Goal: Information Seeking & Learning: Check status

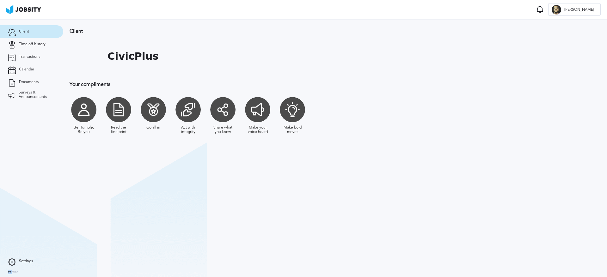
drag, startPoint x: 11, startPoint y: 273, endPoint x: 24, endPoint y: 271, distance: 12.8
click at [24, 271] on nav "Client Time off history Transactions Calendar Documents Surveys & Announcements…" at bounding box center [31, 148] width 63 height 258
click at [40, 54] on link "Transactions" at bounding box center [31, 57] width 63 height 13
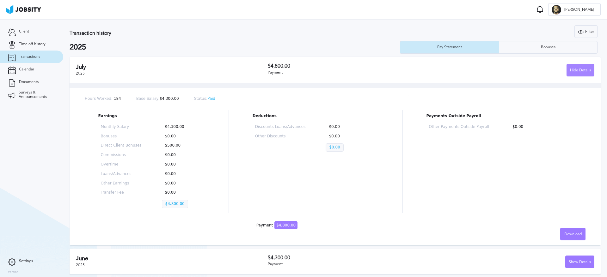
click at [572, 69] on div "Hide Details" at bounding box center [579, 70] width 27 height 13
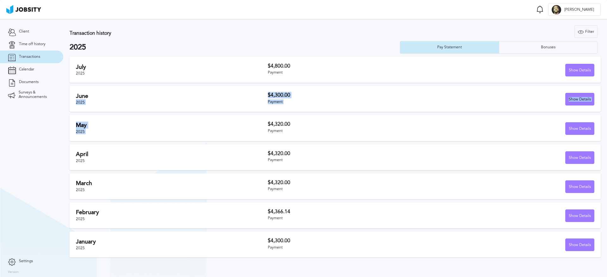
drag, startPoint x: 260, startPoint y: 94, endPoint x: 321, endPoint y: 115, distance: 63.9
click at [321, 115] on div "[DATE] $4,800.00 Payment Show Details Hours Worked: 184 Base Salary: $4,300.00 …" at bounding box center [335, 159] width 531 height 204
click at [334, 44] on h2 "2025" at bounding box center [235, 47] width 330 height 9
drag, startPoint x: 245, startPoint y: 66, endPoint x: 321, endPoint y: 80, distance: 76.9
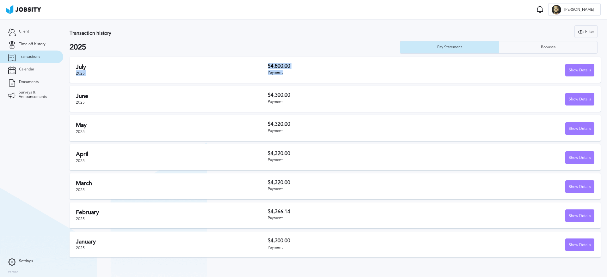
click at [321, 80] on div "[DATE] $4,800.00 Payment Show Details" at bounding box center [335, 70] width 531 height 26
drag, startPoint x: 269, startPoint y: 94, endPoint x: 287, endPoint y: 105, distance: 20.4
click at [287, 105] on div "$4,300.00 Payment" at bounding box center [349, 98] width 163 height 13
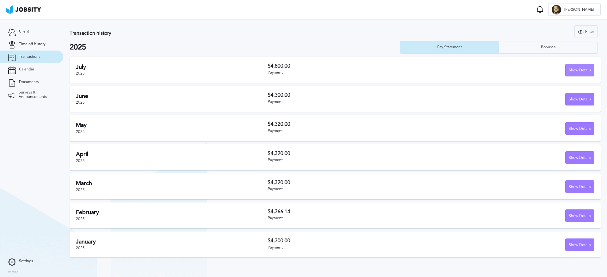
click at [579, 66] on div "Show Details" at bounding box center [579, 70] width 28 height 13
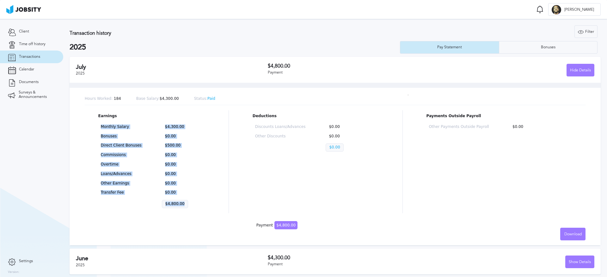
drag, startPoint x: 160, startPoint y: 186, endPoint x: 94, endPoint y: 126, distance: 89.2
click at [94, 126] on div "Earnings Monthly Salary $4,300.00 Bonuses $0.00 Direct Client Bonuses $500.00 C…" at bounding box center [335, 161] width 500 height 103
drag, startPoint x: 91, startPoint y: 125, endPoint x: 209, endPoint y: 192, distance: 135.7
click at [209, 192] on div "Earnings Monthly Salary $4,300.00 Bonuses $0.00 Direct Client Bonuses $500.00 C…" at bounding box center [335, 161] width 500 height 103
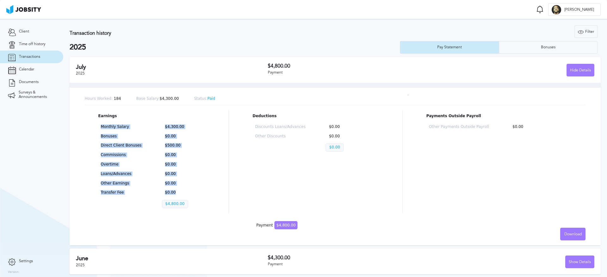
click at [209, 192] on div "Earnings Monthly Salary $4,300.00 Bonuses $0.00 Direct Client Bonuses $500.00 C…" at bounding box center [335, 161] width 500 height 103
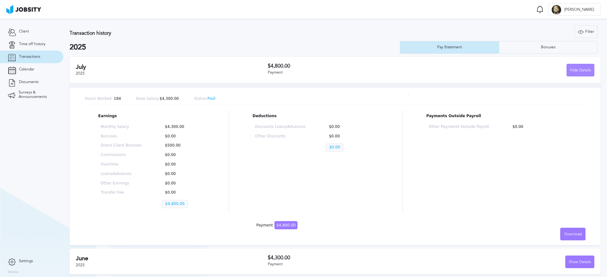
click at [573, 73] on div "Hide Details" at bounding box center [579, 70] width 27 height 13
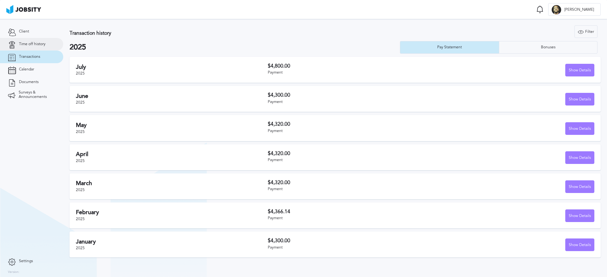
click at [37, 43] on span "Time off history" at bounding box center [32, 44] width 27 height 4
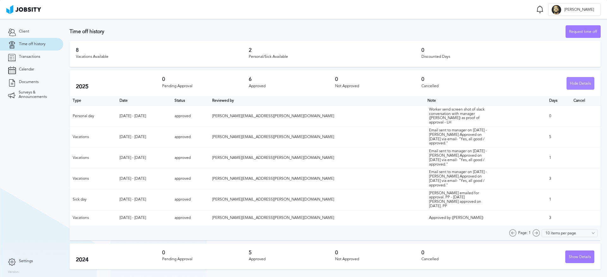
click at [577, 84] on div "Hide Details" at bounding box center [579, 83] width 27 height 13
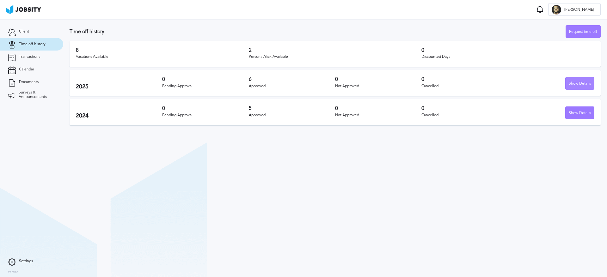
click at [574, 81] on div "Show Details" at bounding box center [579, 83] width 28 height 13
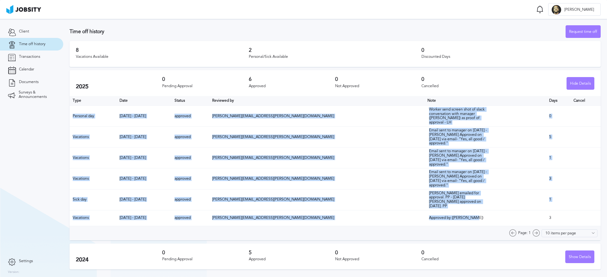
drag, startPoint x: 439, startPoint y: 223, endPoint x: 71, endPoint y: 115, distance: 383.0
click at [71, 115] on table "Type Date Status Reviewed by Note Days Cancel Personal day [DATE] - [DATE] appr…" at bounding box center [335, 161] width 531 height 130
click at [71, 115] on td "Personal day" at bounding box center [93, 116] width 47 height 21
drag, startPoint x: 70, startPoint y: 113, endPoint x: 563, endPoint y: 222, distance: 505.2
click at [563, 222] on table "Type Date Status Reviewed by Note Days Cancel Personal day [DATE] - [DATE] appr…" at bounding box center [335, 161] width 531 height 130
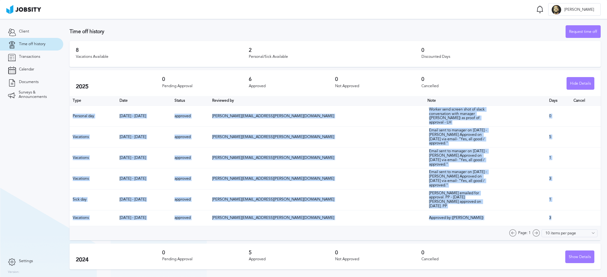
click at [570, 222] on td at bounding box center [585, 218] width 30 height 16
drag, startPoint x: 380, startPoint y: 108, endPoint x: 467, endPoint y: 142, distance: 93.6
click at [467, 142] on table "Type Date Status Reviewed by Note Days Cancel Personal day [DATE] - [DATE] appr…" at bounding box center [335, 161] width 531 height 130
click at [467, 142] on td "Email sent to manager on [DATE] - [PERSON_NAME] Approved on [DATE] via email- "…" at bounding box center [485, 137] width 122 height 21
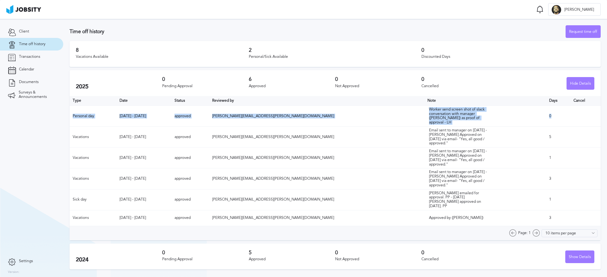
drag, startPoint x: 540, startPoint y: 114, endPoint x: 69, endPoint y: 113, distance: 470.7
click at [69, 113] on section "Time off history Request time off 8 Vacations Available 2 Personal/Sick Availab…" at bounding box center [334, 146] width 543 height 254
click at [95, 117] on td "Personal day" at bounding box center [93, 116] width 47 height 21
drag, startPoint x: 73, startPoint y: 115, endPoint x: 457, endPoint y: 118, distance: 384.2
click at [457, 118] on tr "Personal day [DATE] - [DATE] approved [PERSON_NAME][EMAIL_ADDRESS][PERSON_NAME]…" at bounding box center [335, 116] width 531 height 21
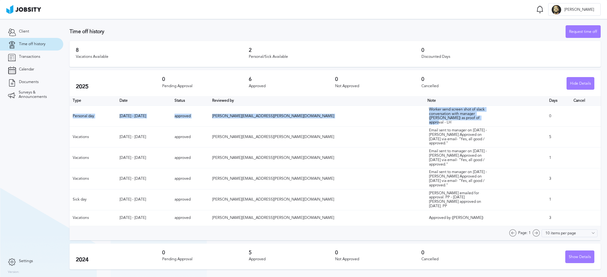
click at [457, 118] on td "Worker send screen shot of slack conversation with manager ([PERSON_NAME]) as p…" at bounding box center [485, 116] width 122 height 21
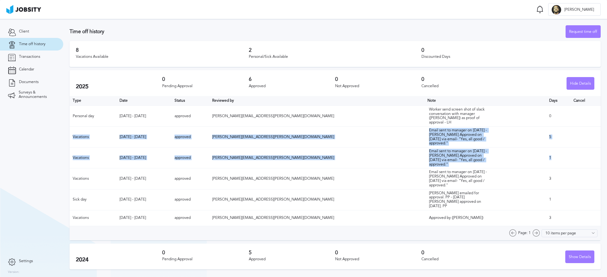
drag, startPoint x: 75, startPoint y: 135, endPoint x: 540, endPoint y: 167, distance: 466.2
click at [540, 167] on table "Type Date Status Reviewed by Note Days Cancel Personal day [DATE] - [DATE] appr…" at bounding box center [335, 161] width 531 height 130
click at [546, 167] on td "1" at bounding box center [558, 158] width 24 height 21
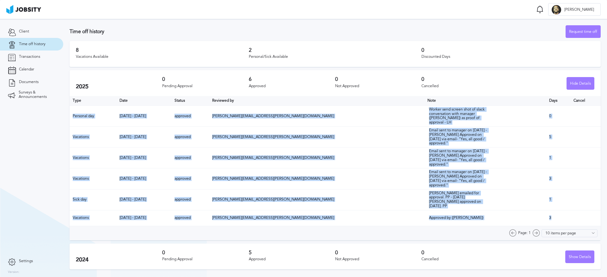
drag, startPoint x: 543, startPoint y: 223, endPoint x: 67, endPoint y: 111, distance: 488.9
click at [67, 111] on section "Time off history Request time off 8 Vacations Available 2 Personal/Sick Availab…" at bounding box center [334, 146] width 543 height 254
click at [77, 127] on td "Vacations" at bounding box center [93, 137] width 47 height 21
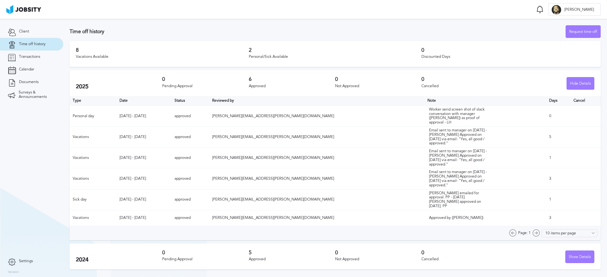
drag, startPoint x: 127, startPoint y: 135, endPoint x: 454, endPoint y: 197, distance: 332.6
click at [454, 197] on table "Type Date Status Reviewed by Note Days Cancel Personal day [DATE] - [DATE] appr…" at bounding box center [335, 161] width 531 height 130
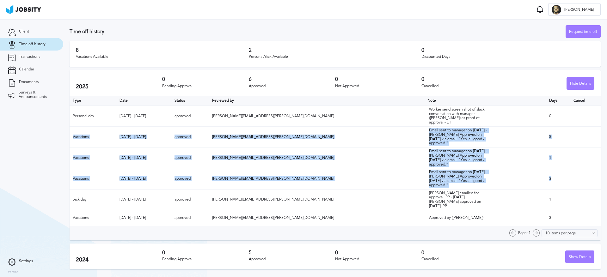
drag, startPoint x: 542, startPoint y: 186, endPoint x: 71, endPoint y: 134, distance: 474.2
click at [71, 134] on table "Type Date Status Reviewed by Note Days Cancel Personal day [DATE] - [DATE] appr…" at bounding box center [335, 161] width 531 height 130
drag, startPoint x: 555, startPoint y: 189, endPoint x: 72, endPoint y: 136, distance: 485.6
click at [72, 136] on table "Type Date Status Reviewed by Note Days Cancel Personal day [DATE] - [DATE] appr…" at bounding box center [335, 161] width 531 height 130
click at [362, 129] on td "[PERSON_NAME][EMAIL_ADDRESS][PERSON_NAME][DOMAIN_NAME]" at bounding box center [316, 137] width 215 height 21
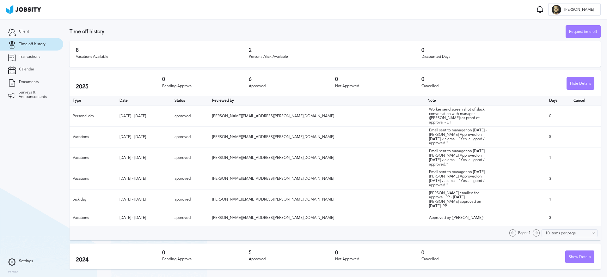
drag, startPoint x: 412, startPoint y: 193, endPoint x: 163, endPoint y: 125, distance: 257.7
click at [163, 125] on table "Type Date Status Reviewed by Note Days Cancel Personal day [DATE] - [DATE] appr…" at bounding box center [335, 161] width 531 height 130
click at [171, 147] on td "[DATE] - [DATE]" at bounding box center [143, 137] width 55 height 21
click at [74, 112] on td "Personal day" at bounding box center [93, 116] width 47 height 21
click at [485, 221] on td "Approved by ([PERSON_NAME])" at bounding box center [485, 218] width 122 height 16
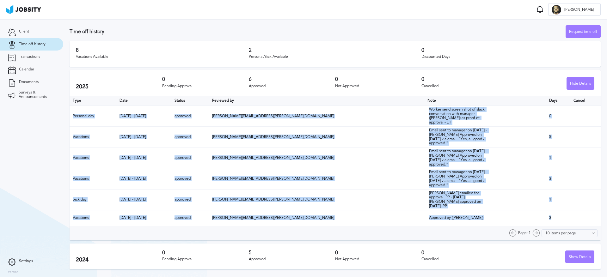
drag, startPoint x: 551, startPoint y: 226, endPoint x: 71, endPoint y: 114, distance: 493.0
click at [71, 114] on table "Type Date Status Reviewed by Note Days Cancel Personal day [DATE] - [DATE] appr…" at bounding box center [335, 161] width 531 height 130
click at [77, 127] on td "Vacations" at bounding box center [93, 137] width 47 height 21
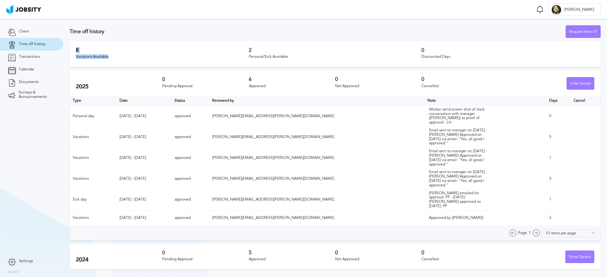
drag, startPoint x: 74, startPoint y: 49, endPoint x: 118, endPoint y: 57, distance: 44.5
click at [118, 57] on div "8 Vacations Available 2 Personal/Sick Available 0 Discounted Days" at bounding box center [335, 54] width 531 height 26
click at [123, 59] on div "8 Vacations Available" at bounding box center [162, 53] width 173 height 13
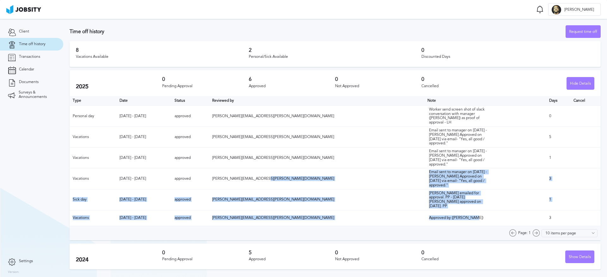
drag, startPoint x: 428, startPoint y: 223, endPoint x: 356, endPoint y: 190, distance: 78.7
click at [356, 190] on table "Type Date Status Reviewed by Note Days Cancel Personal day [DATE] - [DATE] appr…" at bounding box center [335, 161] width 531 height 130
click at [356, 189] on td "[PERSON_NAME][EMAIL_ADDRESS][PERSON_NAME][DOMAIN_NAME]" at bounding box center [316, 178] width 215 height 21
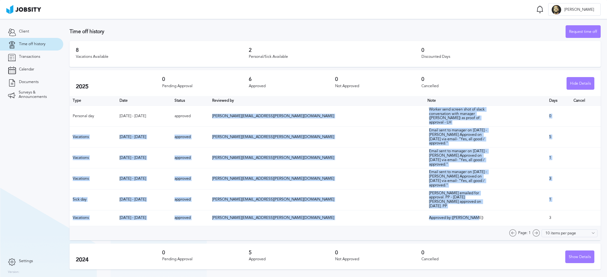
drag, startPoint x: 435, startPoint y: 223, endPoint x: 356, endPoint y: 110, distance: 138.1
click at [356, 110] on table "Type Date Status Reviewed by Note Days Cancel Personal day [DATE] - [DATE] appr…" at bounding box center [335, 161] width 531 height 130
click at [356, 110] on td "[PERSON_NAME][EMAIL_ADDRESS][PERSON_NAME][DOMAIN_NAME]" at bounding box center [316, 116] width 215 height 21
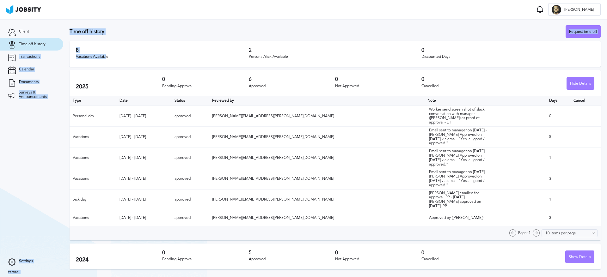
drag, startPoint x: 107, startPoint y: 59, endPoint x: 60, endPoint y: 43, distance: 49.6
click at [60, 43] on main "Time off Notifications [PERSON_NAME] all as seen No notifications to show ... D…" at bounding box center [303, 138] width 607 height 277
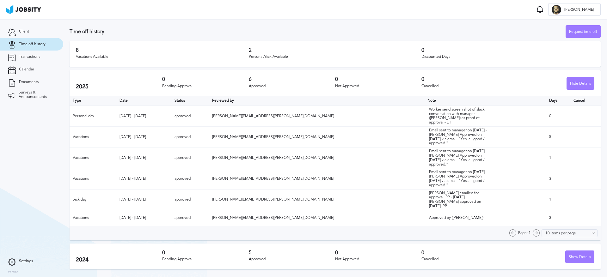
click at [98, 59] on div "8 Vacations Available" at bounding box center [162, 53] width 173 height 13
drag, startPoint x: 175, startPoint y: 221, endPoint x: 119, endPoint y: 223, distance: 55.9
click at [119, 223] on tr "Vacations [DATE] - [DATE] approved [PERSON_NAME][EMAIL_ADDRESS][PERSON_NAME][DO…" at bounding box center [335, 218] width 531 height 16
click at [116, 223] on td "Vacations" at bounding box center [93, 218] width 47 height 16
drag, startPoint x: 438, startPoint y: 222, endPoint x: 401, endPoint y: 223, distance: 37.6
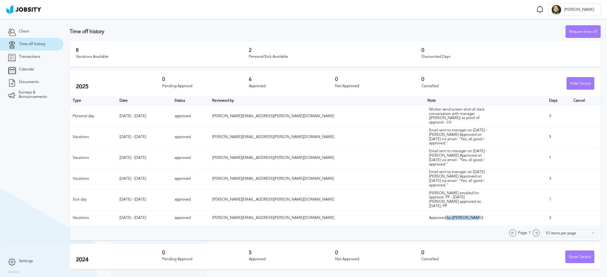
click at [429, 220] on div "Approved by ([PERSON_NAME])" at bounding box center [460, 218] width 63 height 4
click at [557, 237] on input "10 items per page" at bounding box center [571, 233] width 51 height 8
click at [571, 250] on section "Time off history Request time off 8 Vacations Available 2 Personal/Sick Availab…" at bounding box center [334, 148] width 543 height 258
click at [534, 237] on div "Page: 1" at bounding box center [524, 233] width 31 height 8
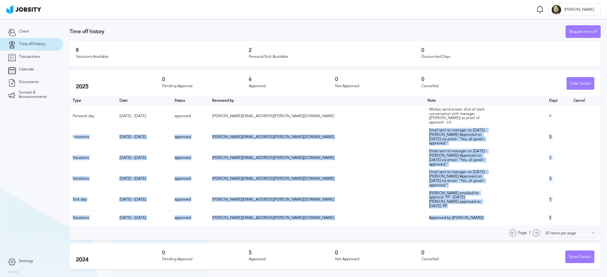
drag, startPoint x: 541, startPoint y: 225, endPoint x: 76, endPoint y: 134, distance: 474.4
click at [76, 134] on table "Type Date Status Reviewed by Note Days Cancel Personal day [DATE] - [DATE] appr…" at bounding box center [335, 161] width 531 height 130
click at [76, 134] on td "Vacations" at bounding box center [93, 137] width 47 height 21
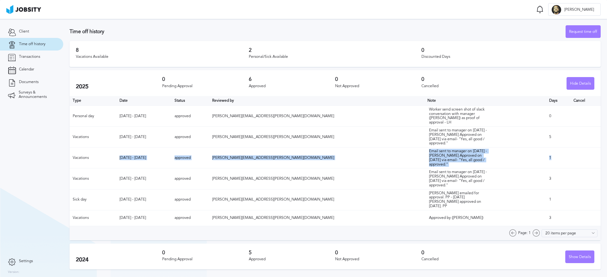
drag, startPoint x: 544, startPoint y: 160, endPoint x: 105, endPoint y: 178, distance: 439.8
click at [109, 162] on tr "Vacations [DATE] - [DATE] approved [PERSON_NAME][EMAIL_ADDRESS][PERSON_NAME][DO…" at bounding box center [335, 158] width 531 height 21
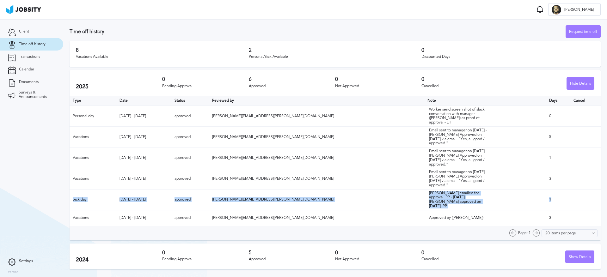
drag, startPoint x: 70, startPoint y: 206, endPoint x: 547, endPoint y: 210, distance: 476.7
click at [547, 210] on tr "Sick day [DATE] - [DATE] approved [PERSON_NAME][EMAIL_ADDRESS][PERSON_NAME][DOM…" at bounding box center [335, 199] width 531 height 21
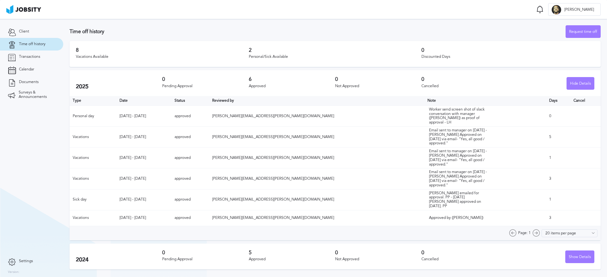
click at [535, 256] on div "Show Details" at bounding box center [551, 257] width 86 height 13
click at [576, 259] on div "Show Details" at bounding box center [579, 257] width 28 height 13
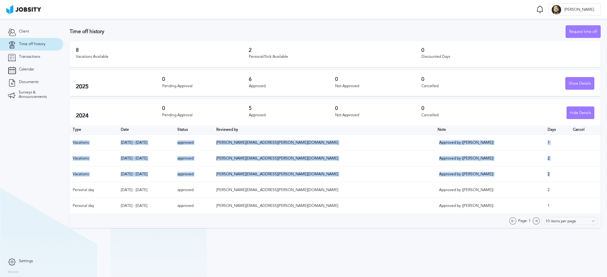
drag, startPoint x: 541, startPoint y: 174, endPoint x: 66, endPoint y: 145, distance: 475.1
click at [66, 145] on section "Time off history Request time off 8 Vacations Available 2 Personal/Sick Availab…" at bounding box center [334, 125] width 543 height 212
click at [544, 162] on td "2" at bounding box center [556, 159] width 25 height 16
drag, startPoint x: 539, startPoint y: 173, endPoint x: 65, endPoint y: 145, distance: 474.7
click at [66, 143] on section "Time off history Request time off 8 Vacations Available 2 Personal/Sick Availab…" at bounding box center [334, 125] width 543 height 212
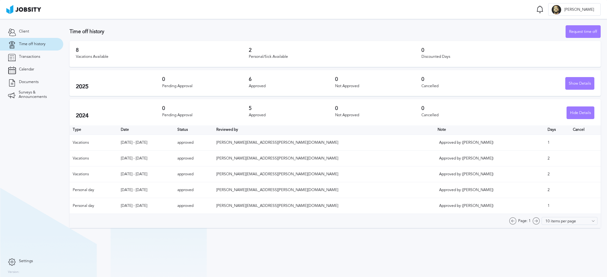
click at [152, 193] on td "[DATE] - [DATE]" at bounding box center [146, 190] width 57 height 16
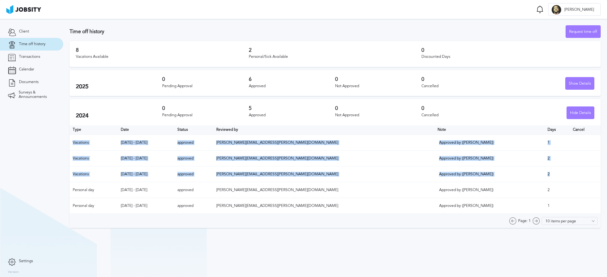
drag, startPoint x: 543, startPoint y: 177, endPoint x: 70, endPoint y: 142, distance: 474.9
click at [70, 142] on table "Type Date Status Reviewed by Note Days Cancel Vacations [DATE] - [DATE] approve…" at bounding box center [335, 169] width 531 height 89
click at [321, 175] on span "[PERSON_NAME][EMAIL_ADDRESS][PERSON_NAME][DOMAIN_NAME]" at bounding box center [277, 174] width 122 height 4
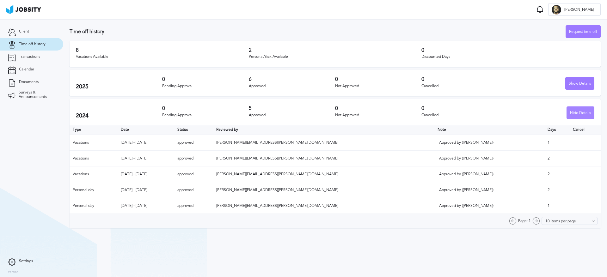
click at [593, 113] on div "Hide Details" at bounding box center [579, 113] width 27 height 13
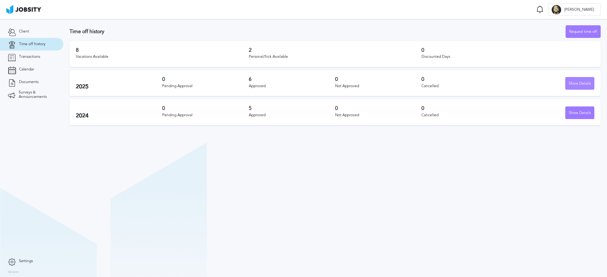
click at [577, 82] on div "Show Details" at bounding box center [579, 83] width 28 height 13
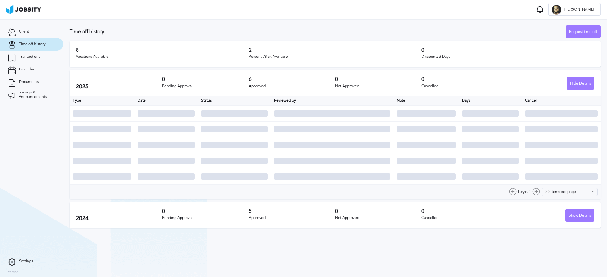
type input "10 items per page"
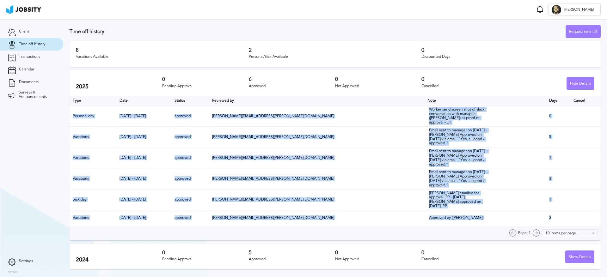
drag, startPoint x: 547, startPoint y: 224, endPoint x: 71, endPoint y: 113, distance: 488.9
click at [71, 113] on table "Type Date Status Reviewed by Note Days Cancel Personal day [DATE] - [DATE] appr…" at bounding box center [335, 161] width 531 height 130
click at [142, 142] on td "[DATE] - [DATE]" at bounding box center [143, 137] width 55 height 21
